Goal: Information Seeking & Learning: Learn about a topic

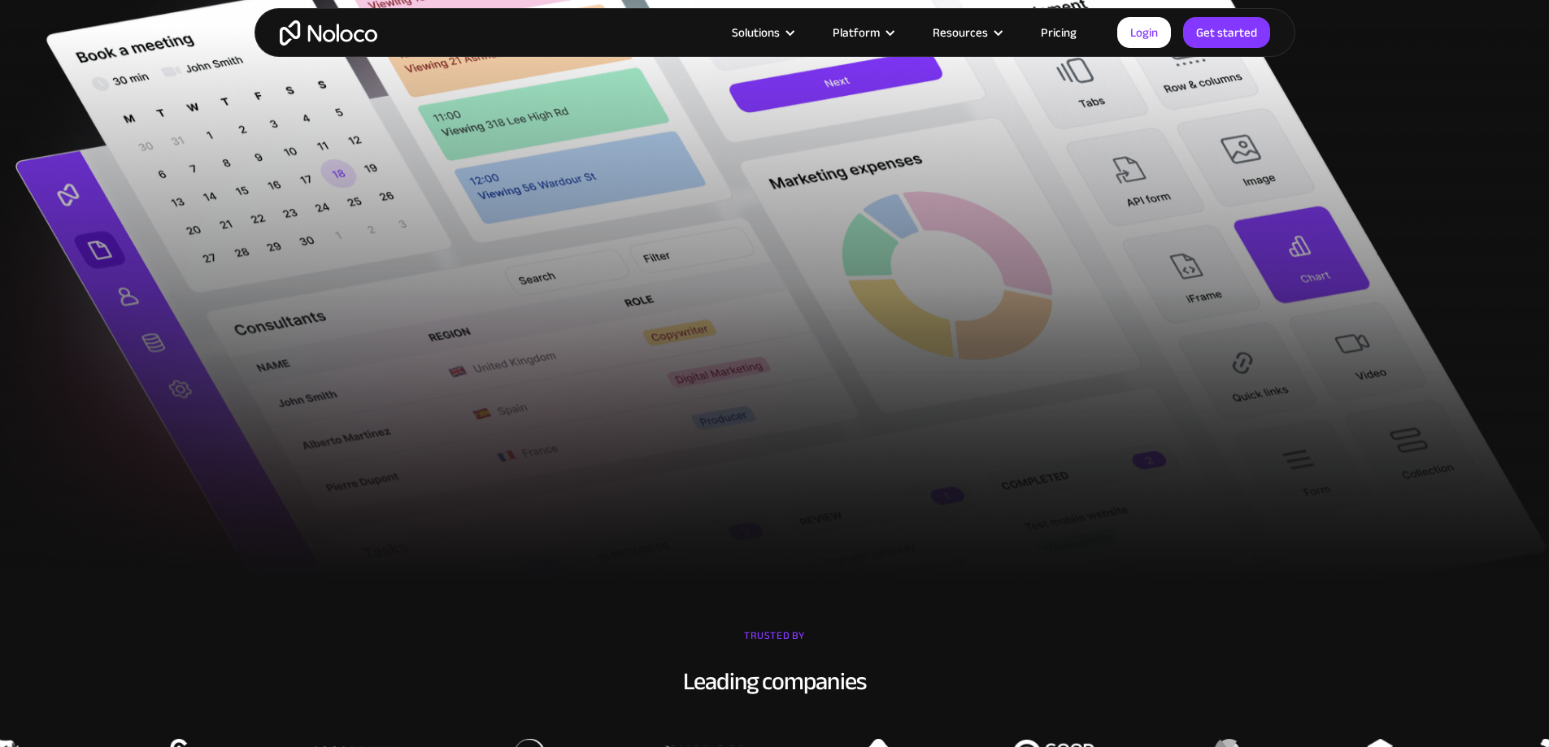
scroll to position [163, 0]
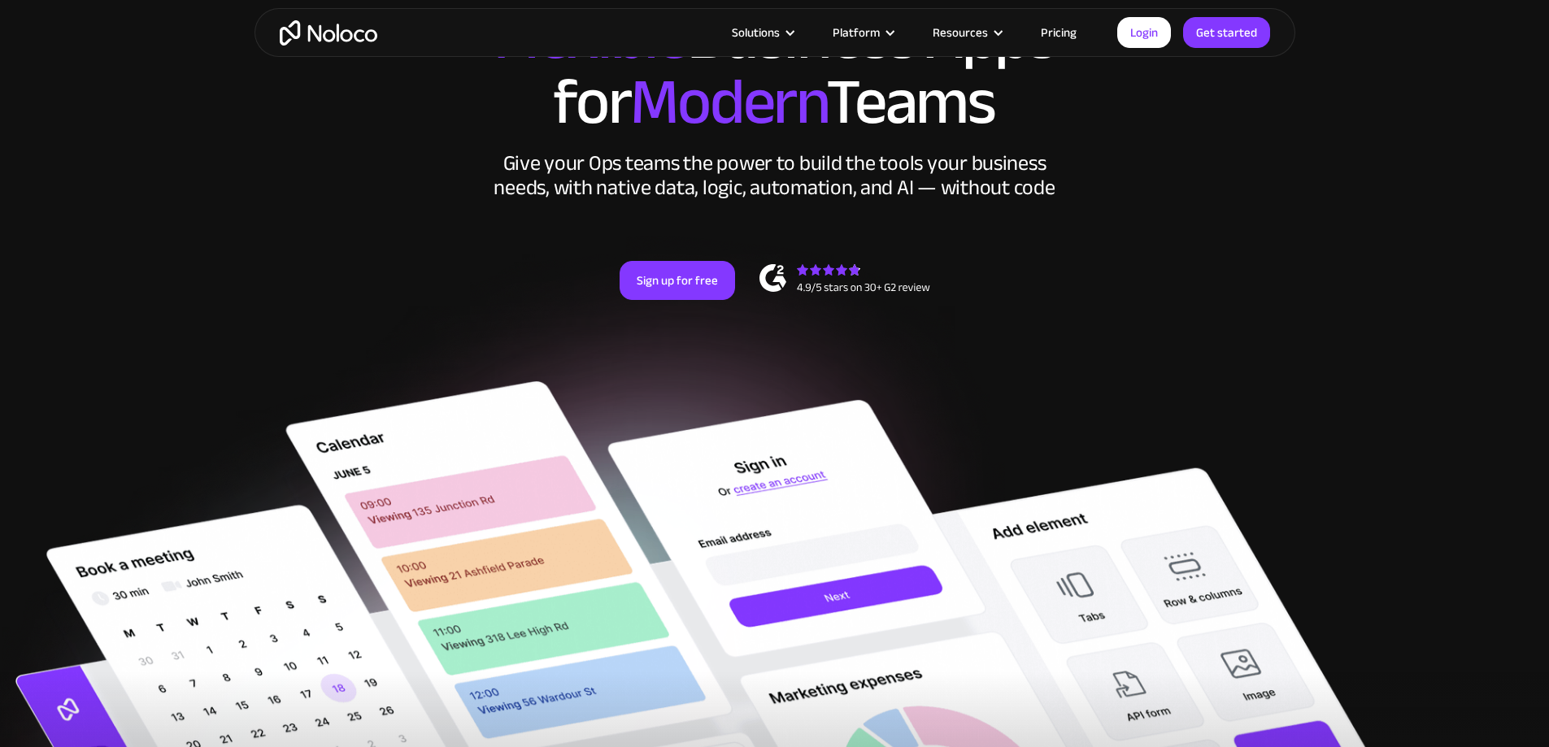
click at [1073, 33] on link "Pricing" at bounding box center [1059, 32] width 76 height 21
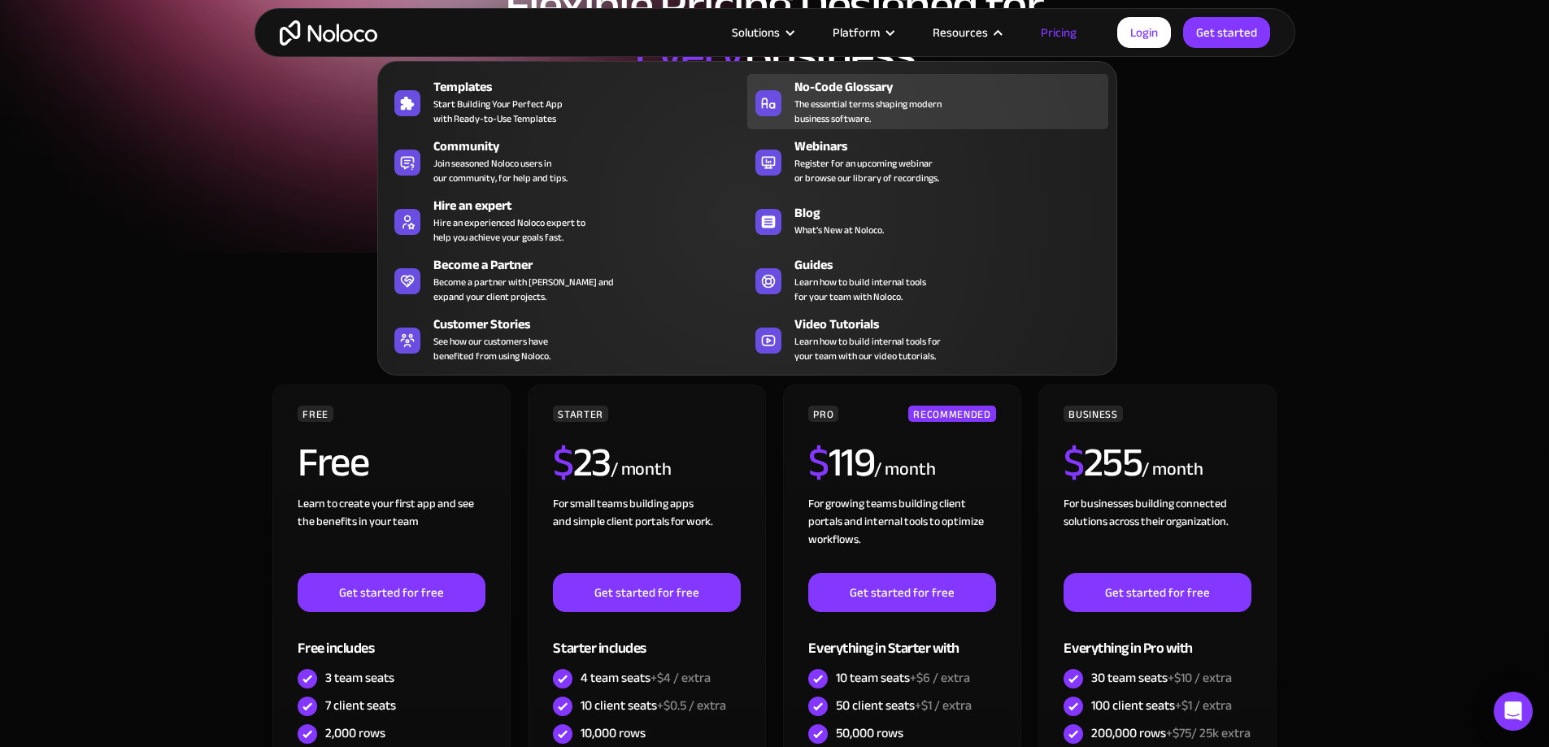
scroll to position [244, 0]
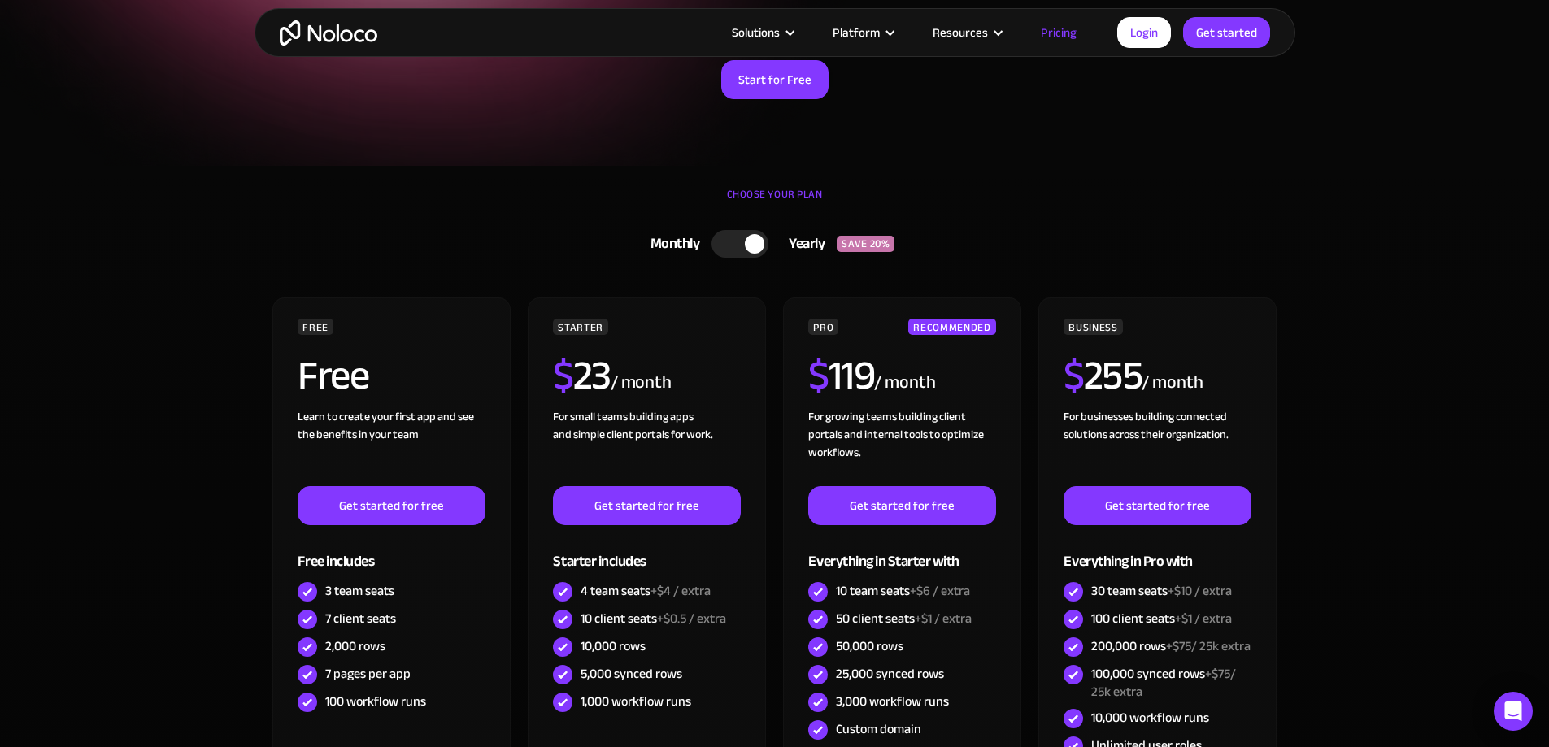
click at [1289, 201] on div "CHOOSE YOUR PLAN Monthly Yearly SAVE 20% Monthly Yearly SAVE 20% FREE Free Lear…" at bounding box center [775, 568] width 1041 height 805
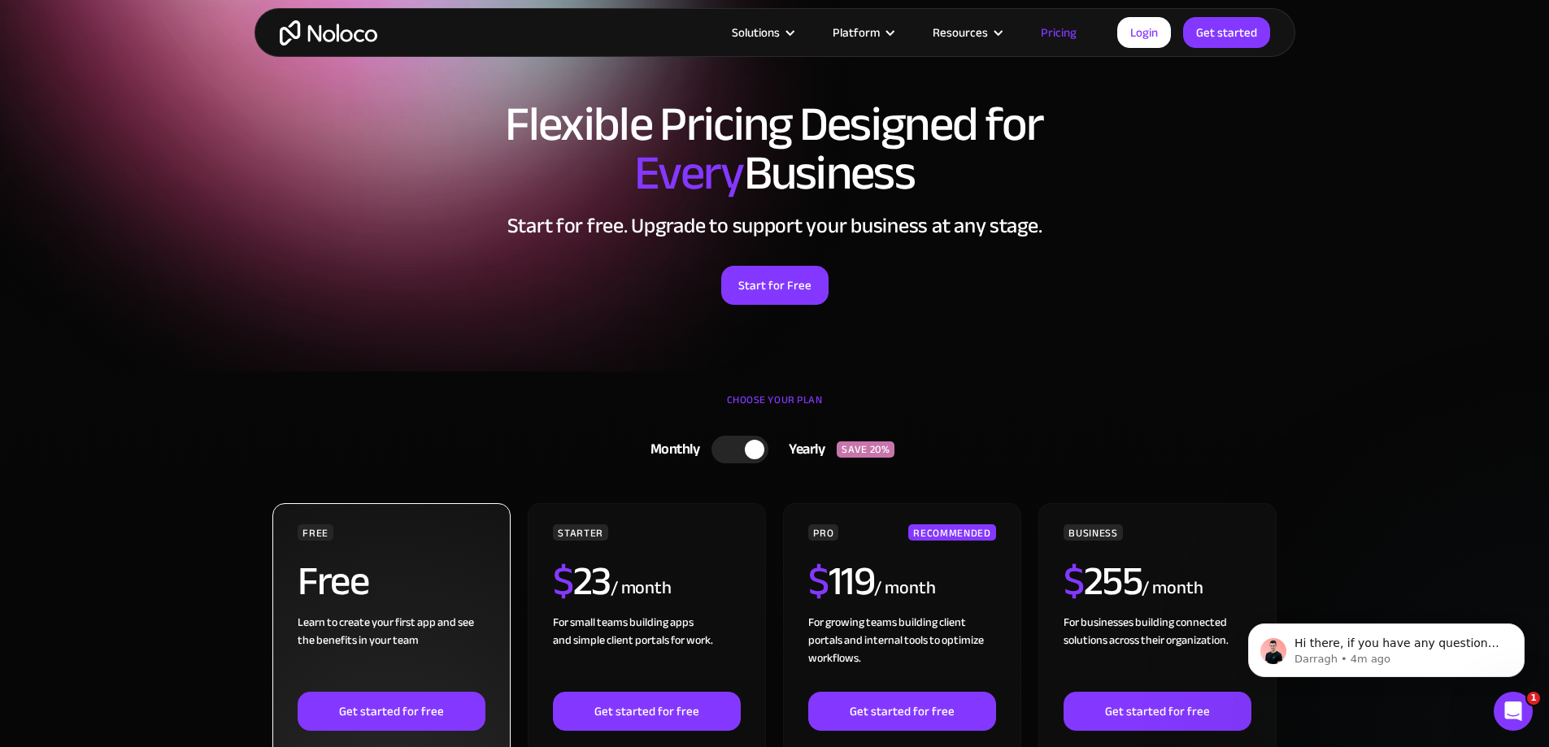
scroll to position [0, 0]
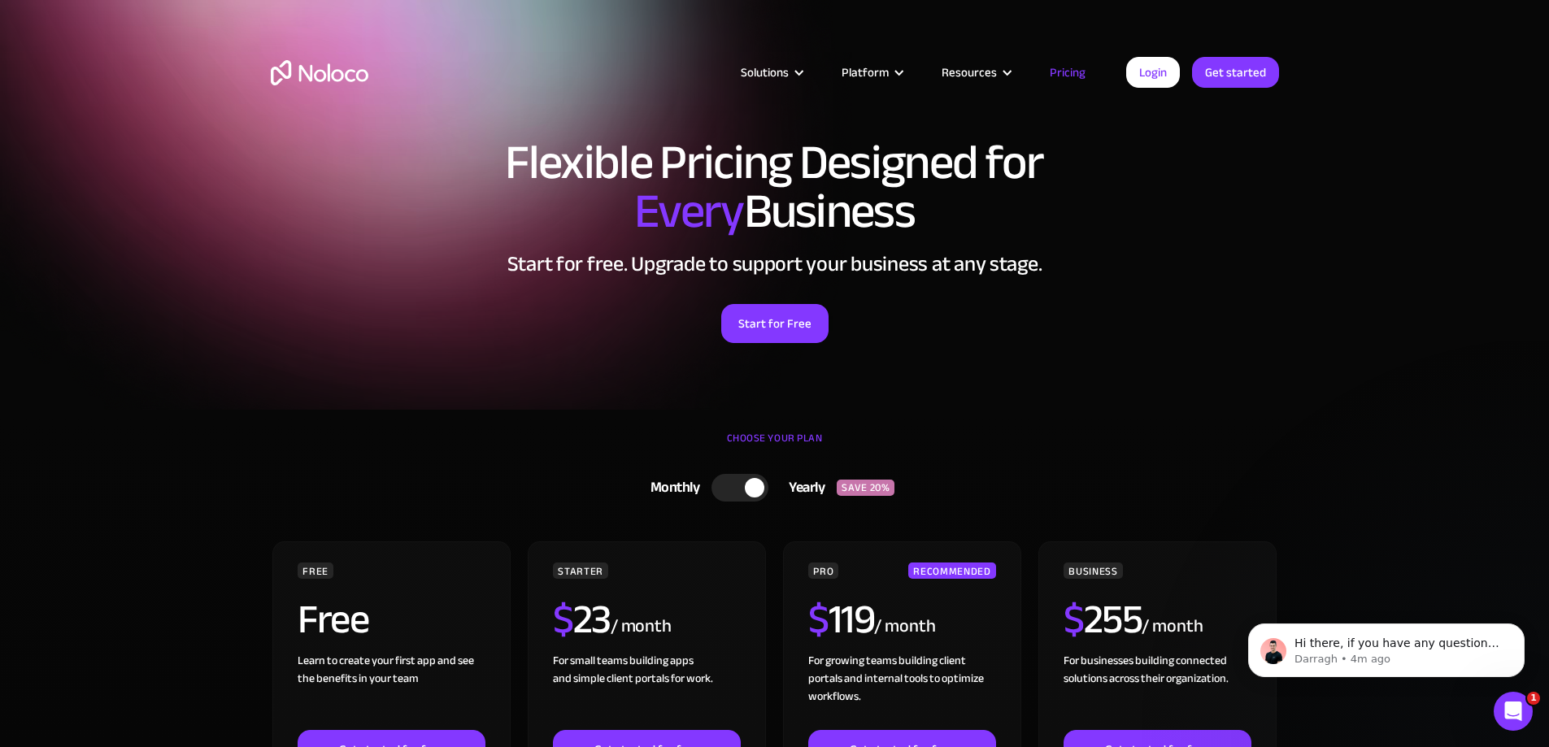
click at [751, 489] on div at bounding box center [755, 488] width 20 height 20
click at [744, 489] on div at bounding box center [746, 488] width 57 height 28
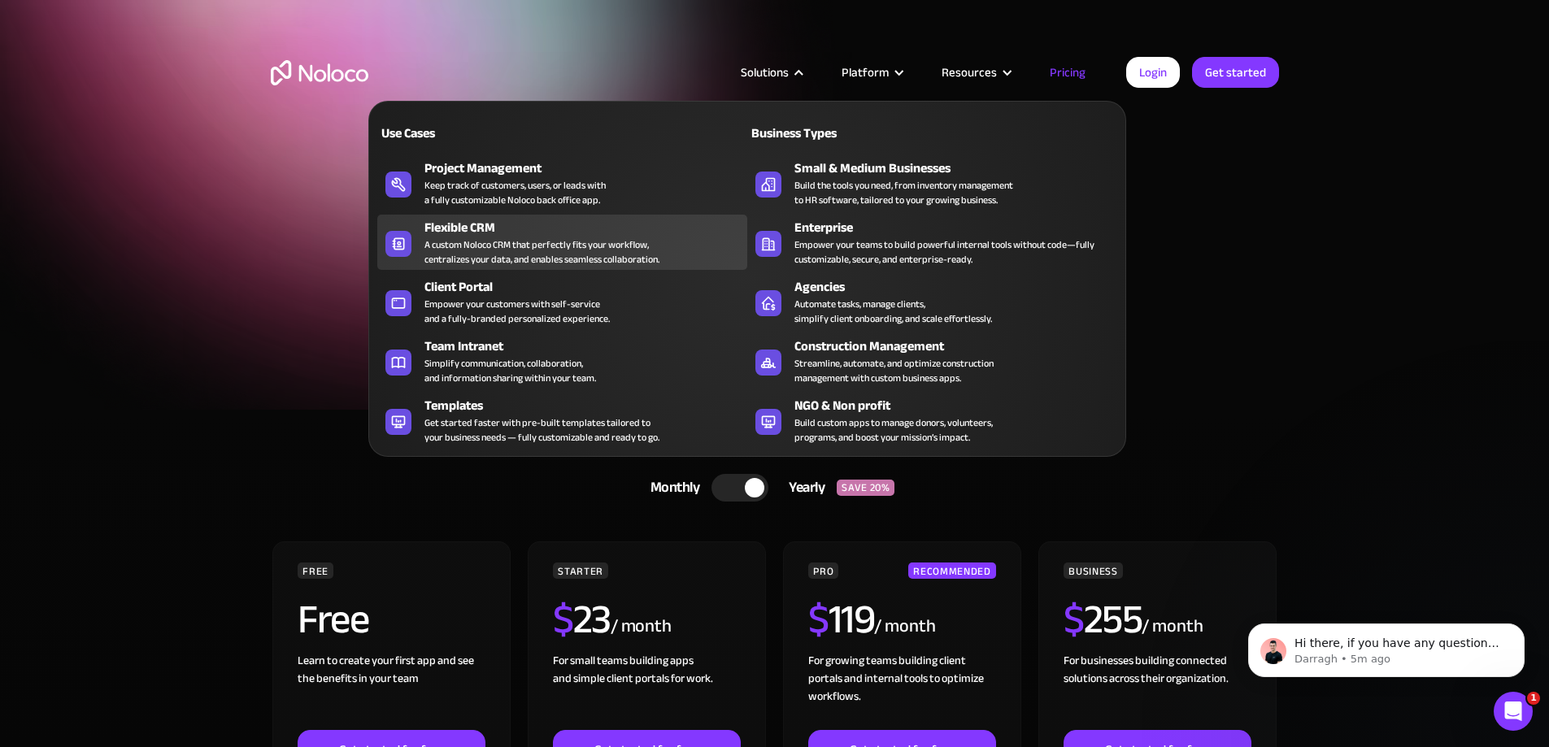
click at [541, 261] on div "A custom Noloco CRM that perfectly fits your workflow, centralizes your data, a…" at bounding box center [542, 251] width 235 height 29
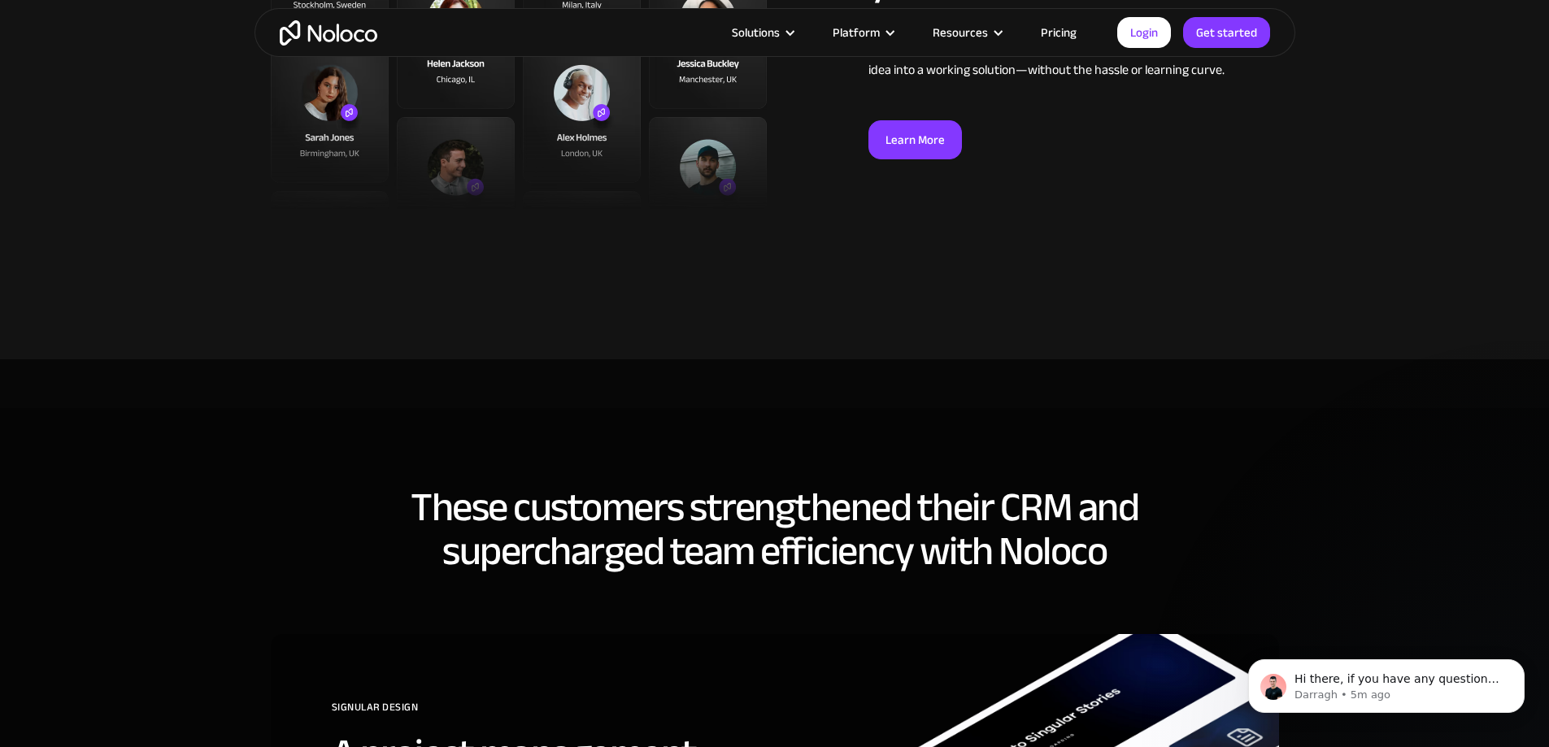
scroll to position [3741, 0]
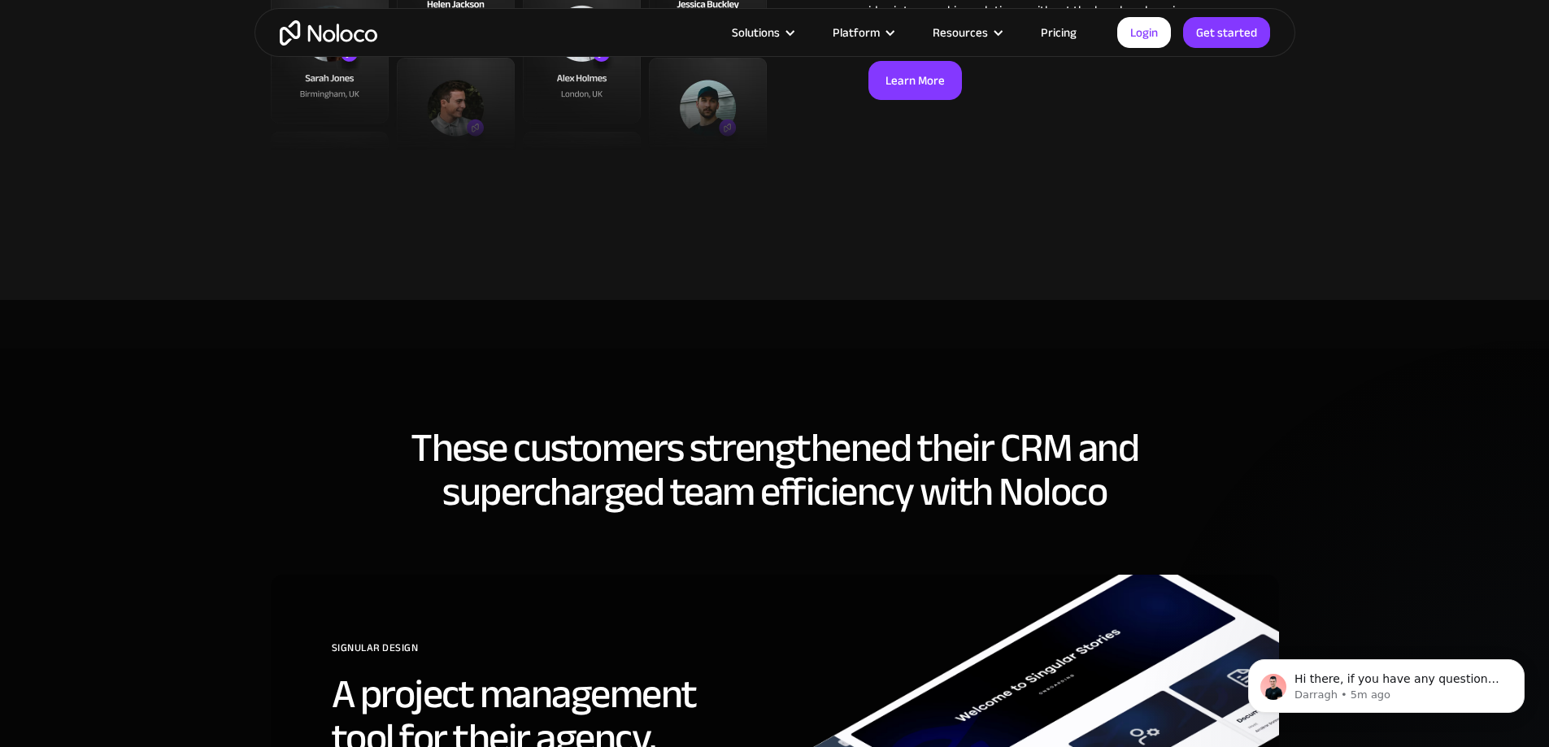
click at [1066, 22] on link "Pricing" at bounding box center [1059, 32] width 76 height 21
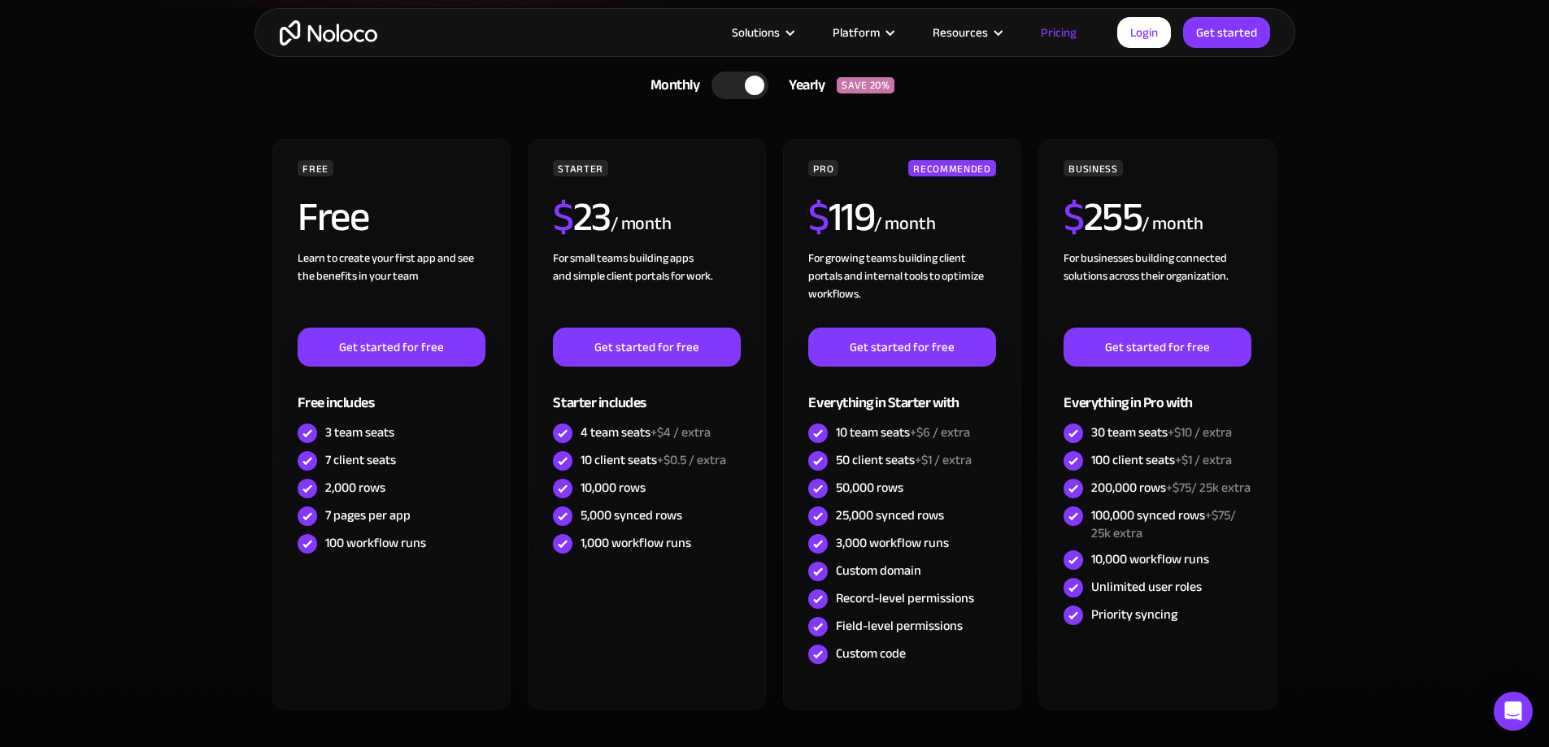
scroll to position [407, 0]
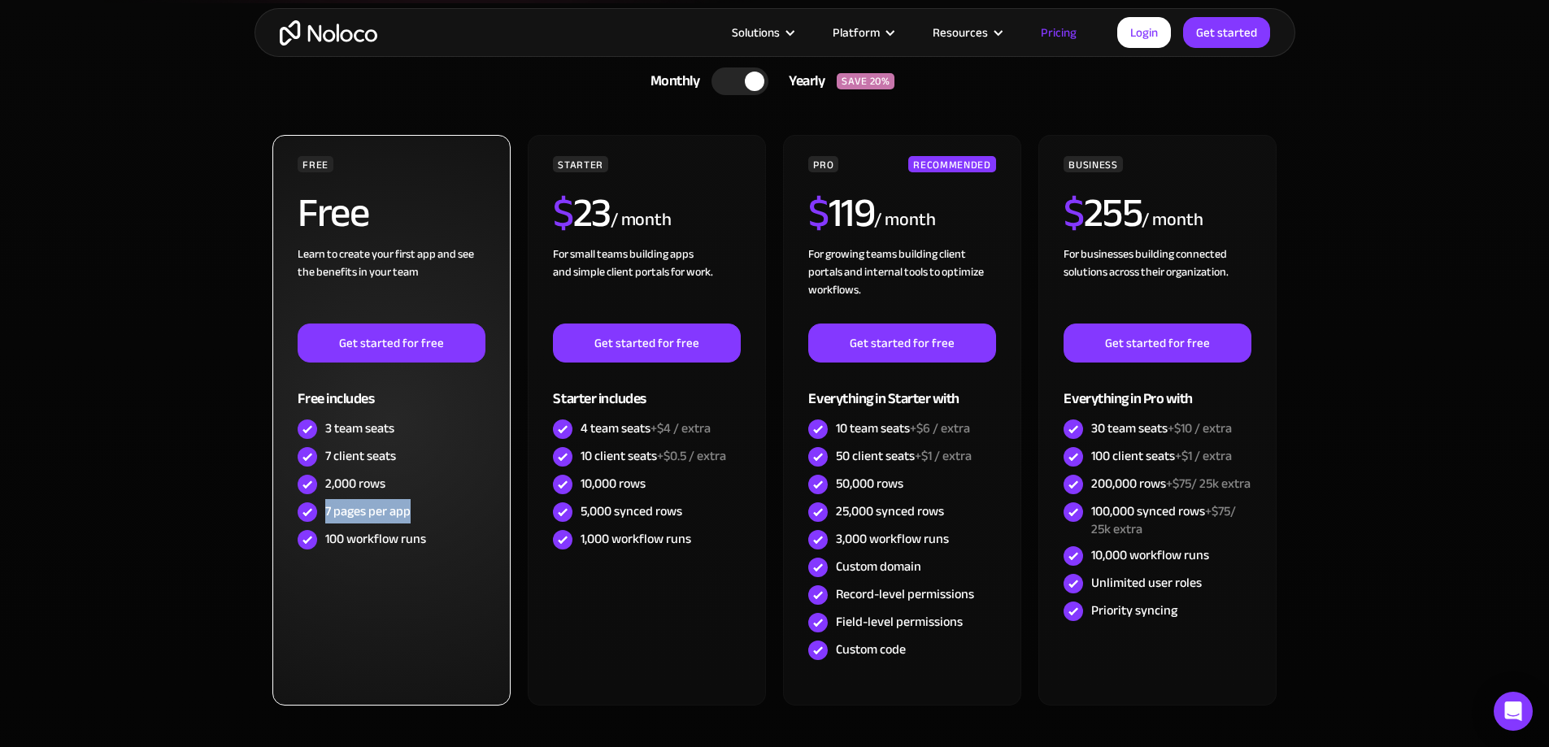
drag, startPoint x: 423, startPoint y: 512, endPoint x: 328, endPoint y: 514, distance: 95.2
click at [328, 514] on div "7 pages per app" at bounding box center [391, 513] width 187 height 28
drag, startPoint x: 426, startPoint y: 542, endPoint x: 338, endPoint y: 526, distance: 89.2
click at [325, 542] on div "100 workflow runs" at bounding box center [391, 540] width 187 height 28
drag, startPoint x: 403, startPoint y: 461, endPoint x: 326, endPoint y: 464, distance: 77.3
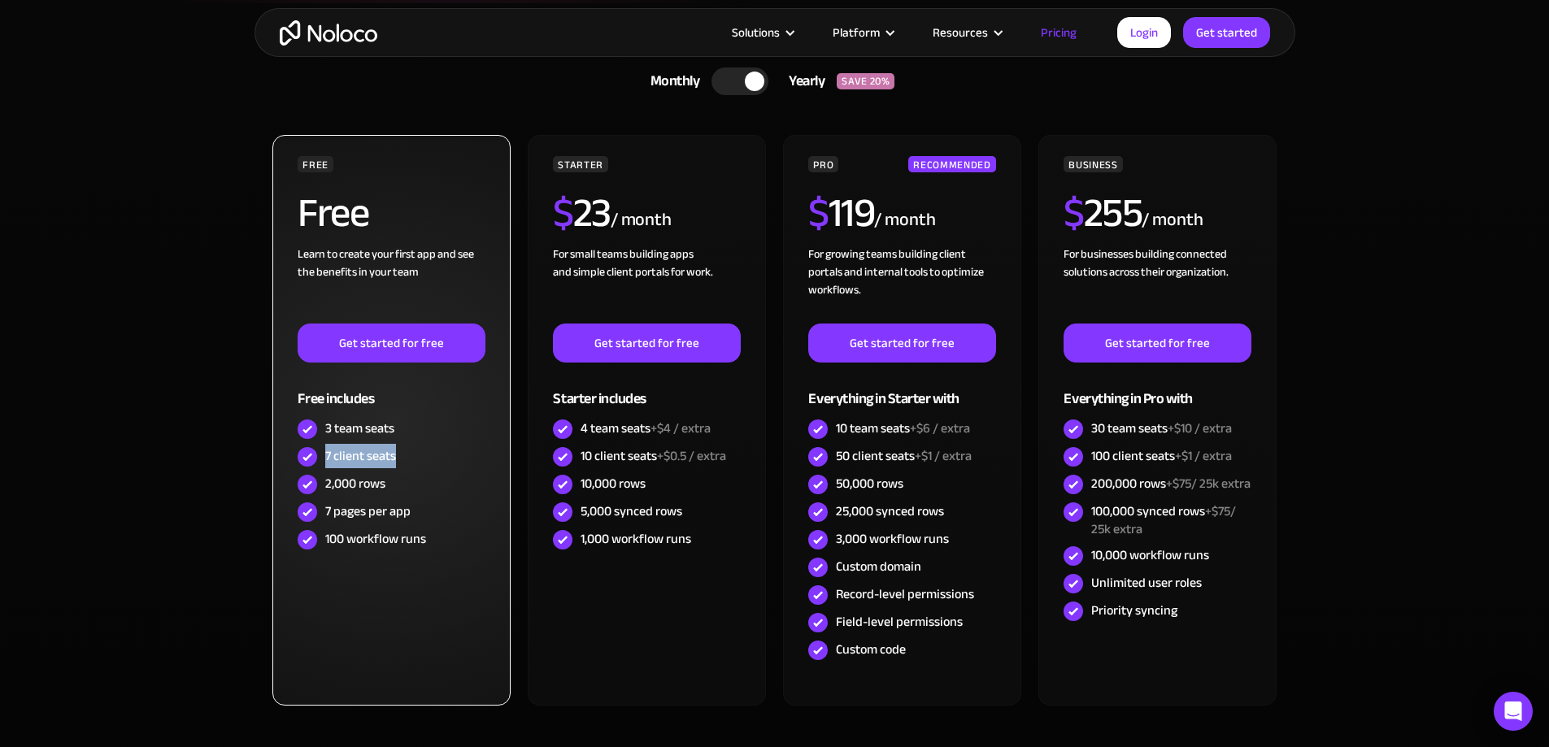
click at [326, 464] on div "7 client seats" at bounding box center [391, 457] width 187 height 28
drag, startPoint x: 400, startPoint y: 432, endPoint x: 340, endPoint y: 435, distance: 60.3
click at [340, 435] on div "3 team seats" at bounding box center [391, 430] width 187 height 28
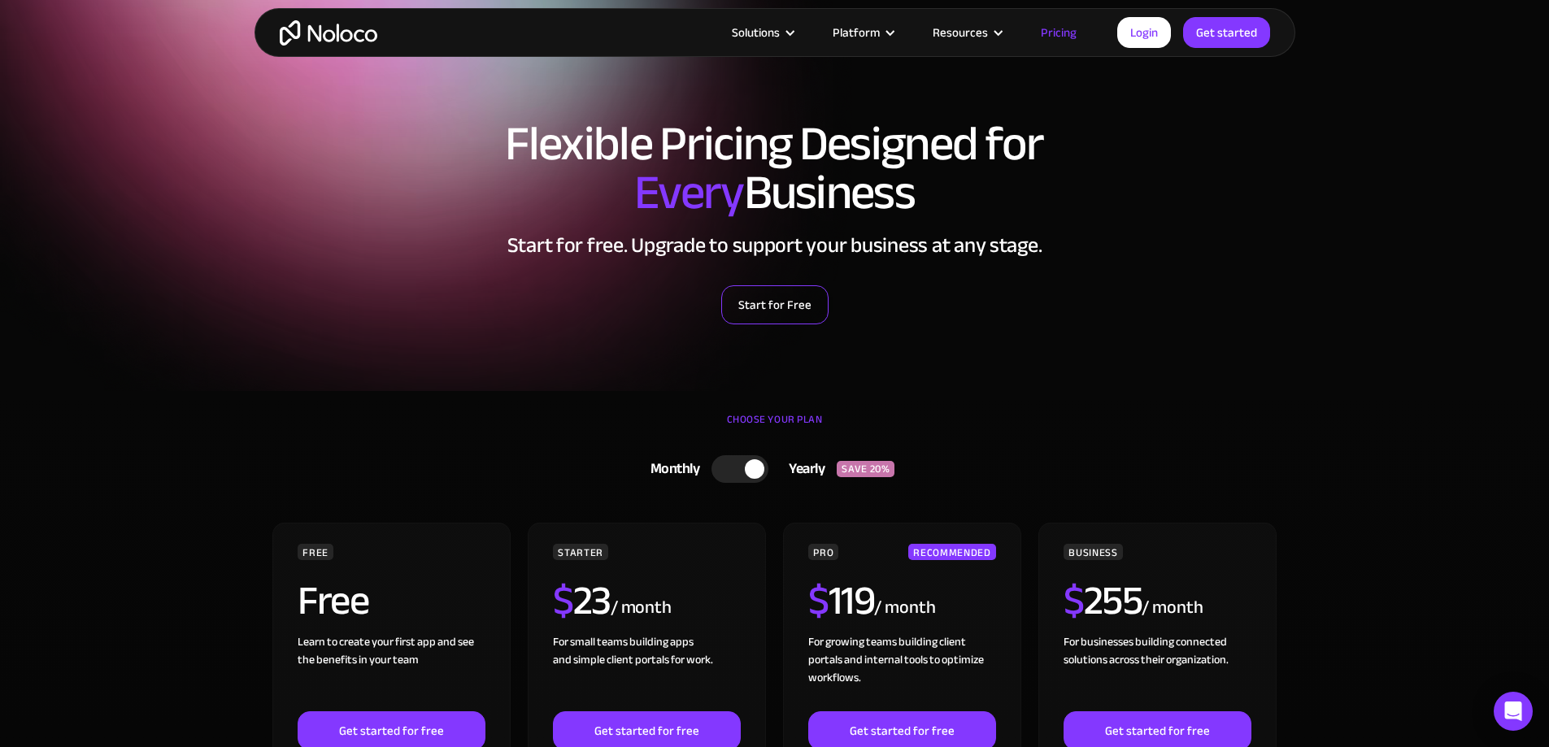
scroll to position [0, 0]
